Goal: Find specific page/section

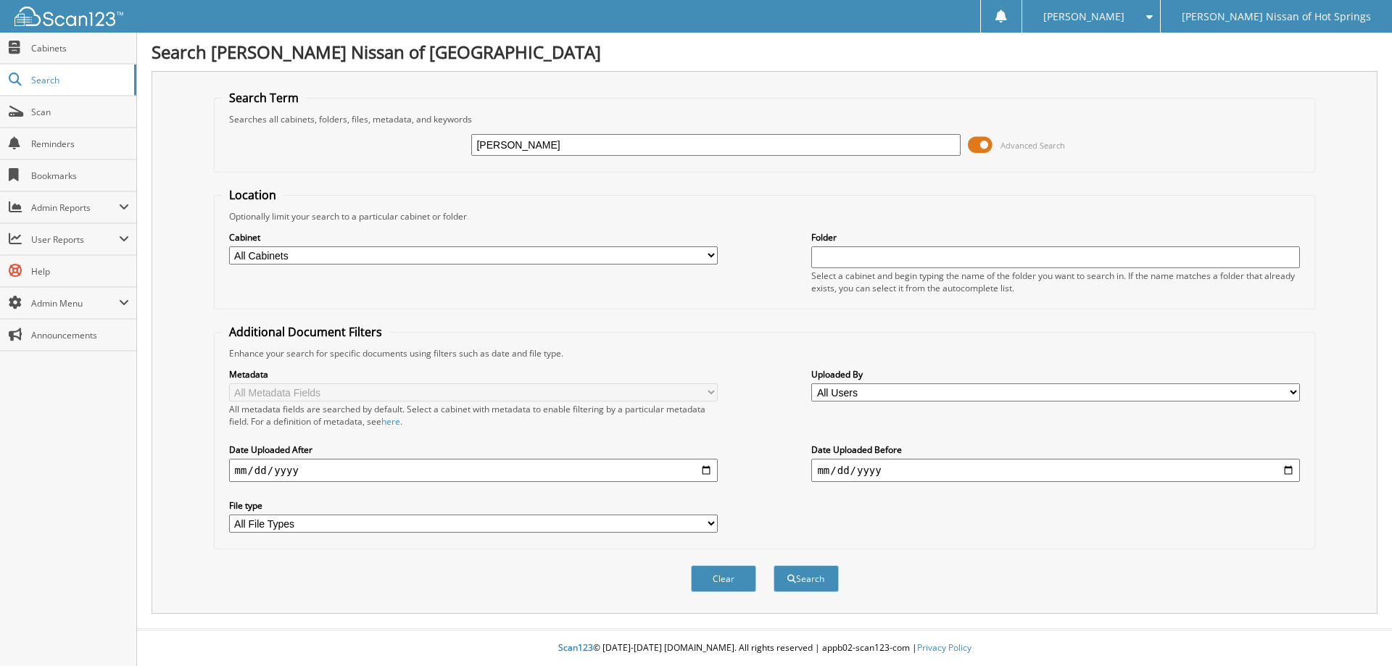
type input "[PERSON_NAME]"
click at [773, 565] on button "Search" at bounding box center [805, 578] width 65 height 27
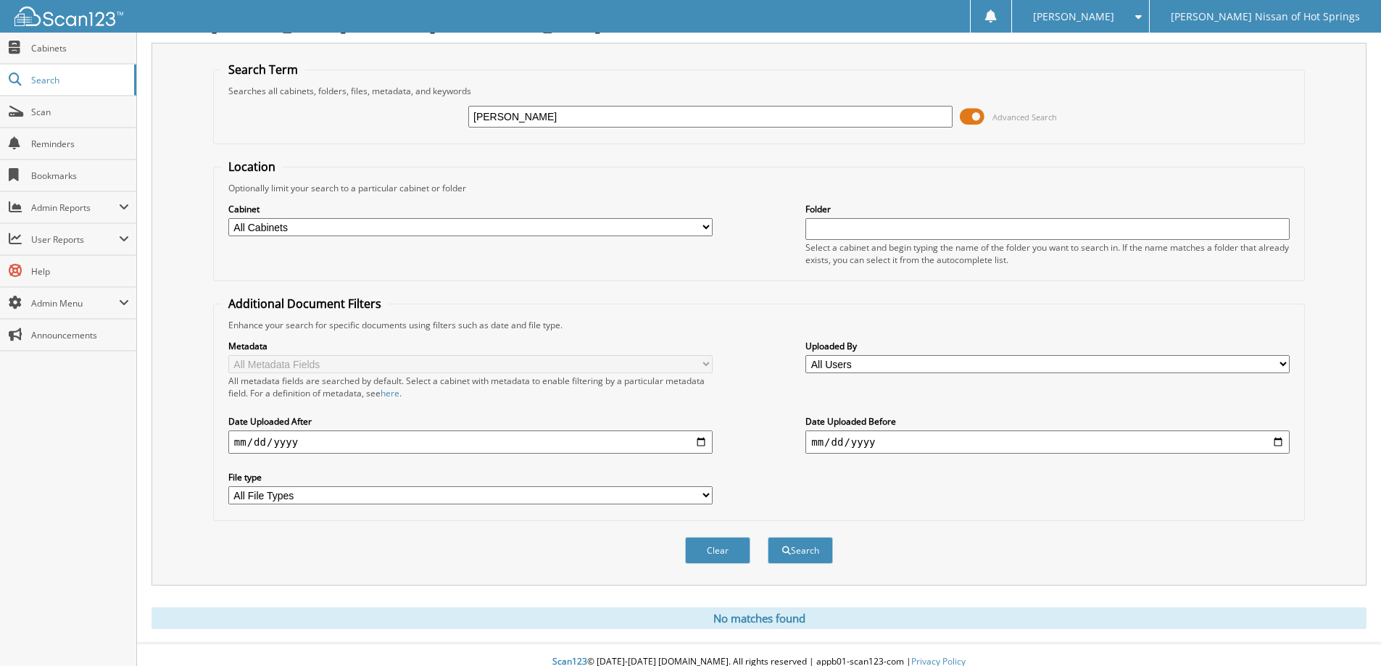
scroll to position [43, 0]
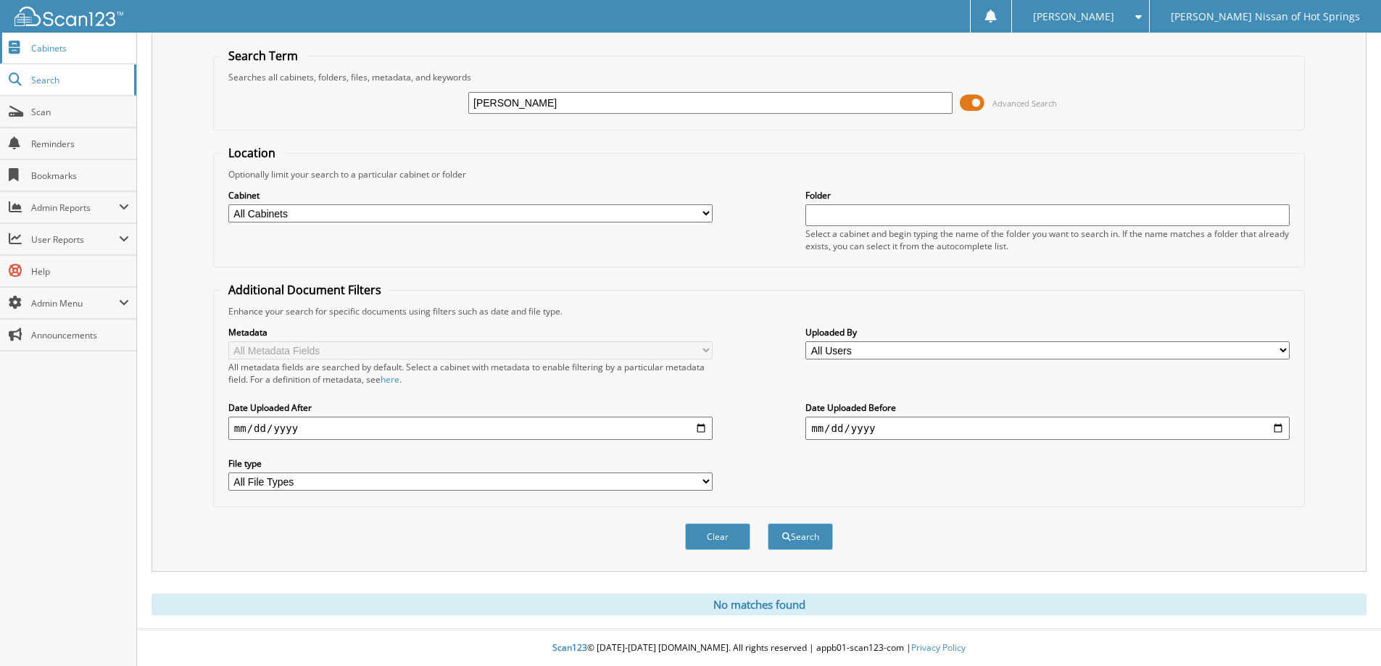
click at [80, 35] on link "Cabinets" at bounding box center [68, 48] width 136 height 31
